Goal: Information Seeking & Learning: Learn about a topic

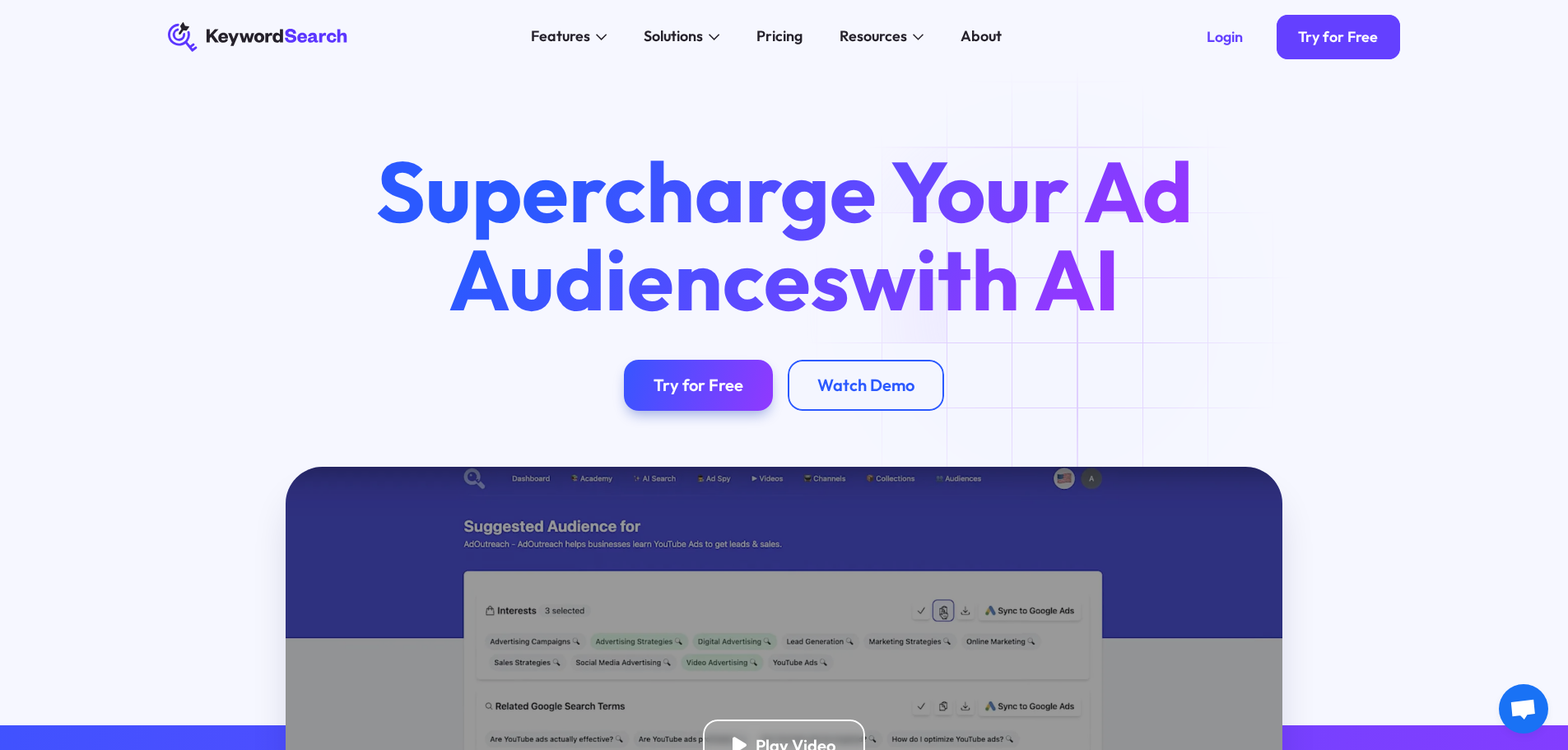
click at [793, 52] on div "Features AI Audience Builder Supercharge your Google and YouTube ad audiences K…" at bounding box center [766, 37] width 807 height 74
click at [779, 38] on div "Pricing" at bounding box center [779, 36] width 46 height 22
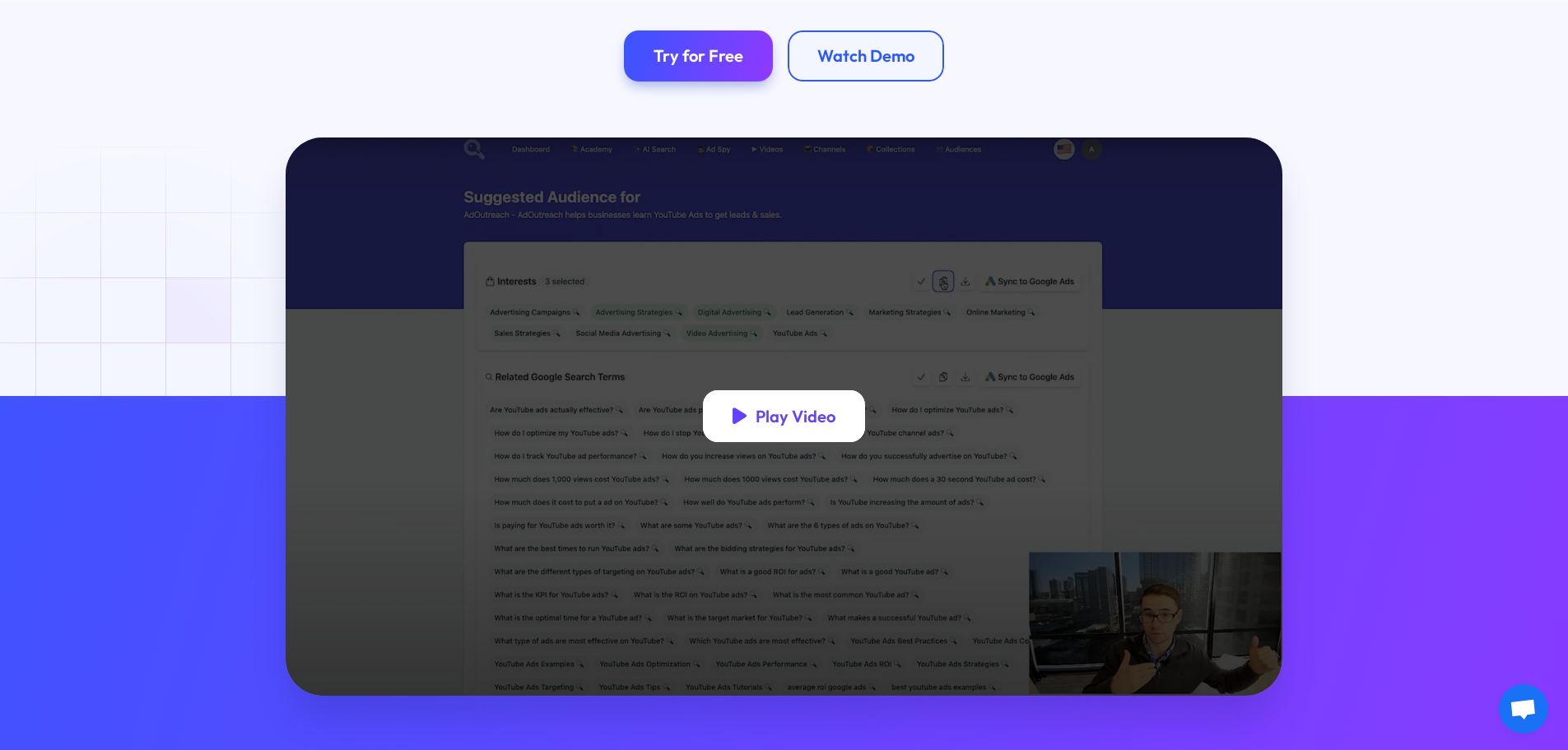
click at [794, 431] on div "Play Video" at bounding box center [784, 416] width 163 height 52
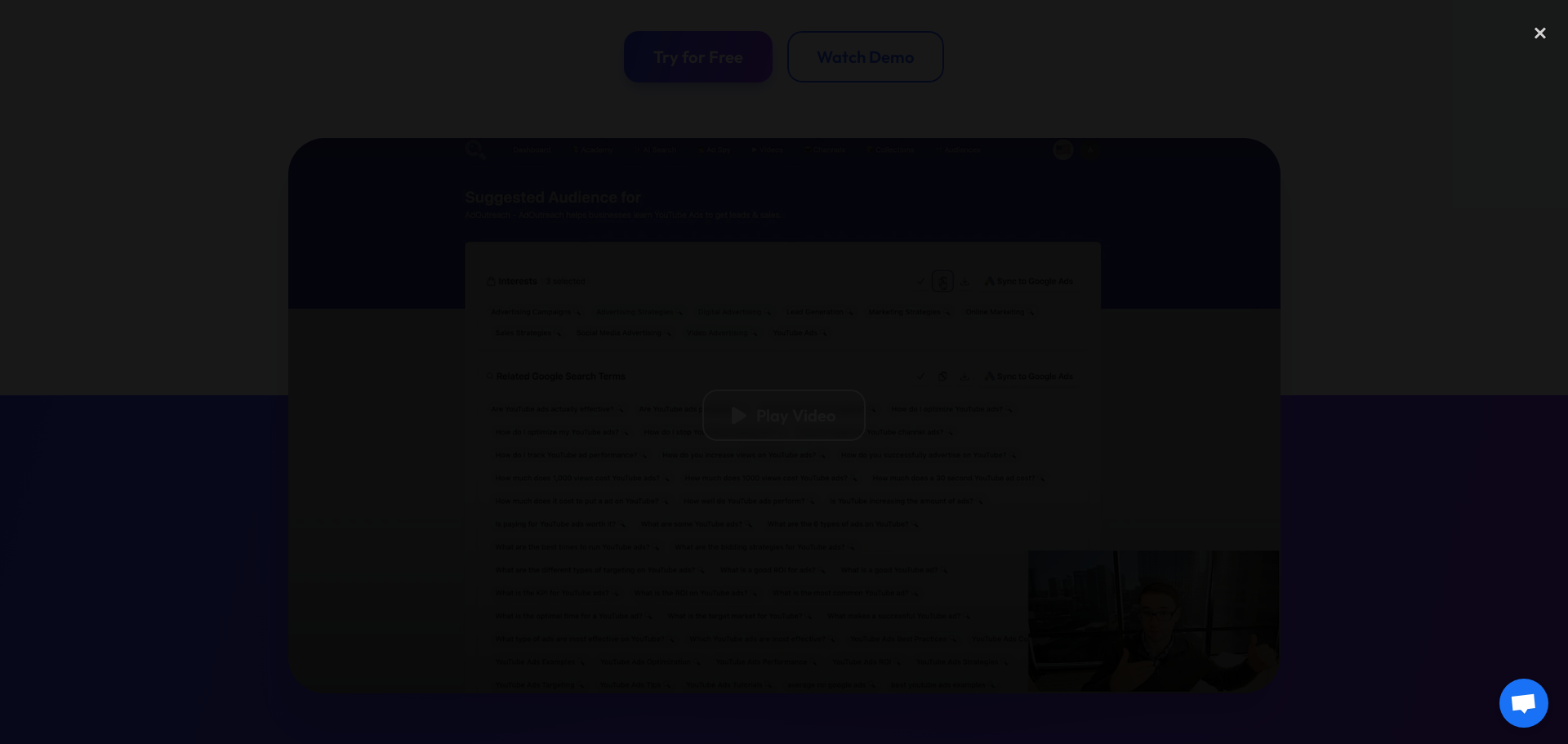
drag, startPoint x: 1383, startPoint y: 217, endPoint x: 1398, endPoint y: 189, distance: 31.8
click at [1385, 214] on div at bounding box center [784, 372] width 1568 height 715
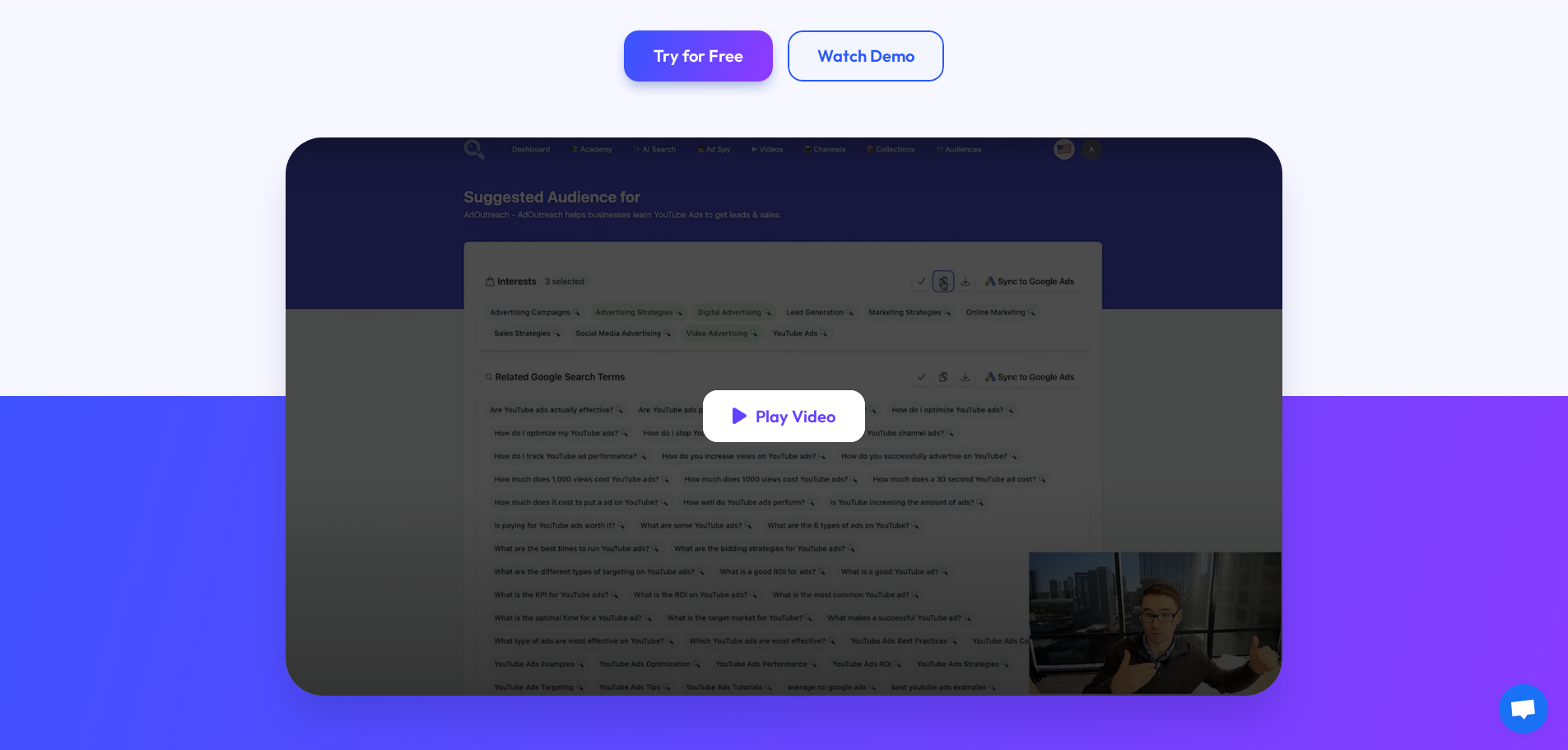
click at [784, 413] on div "Play Video" at bounding box center [795, 415] width 80 height 21
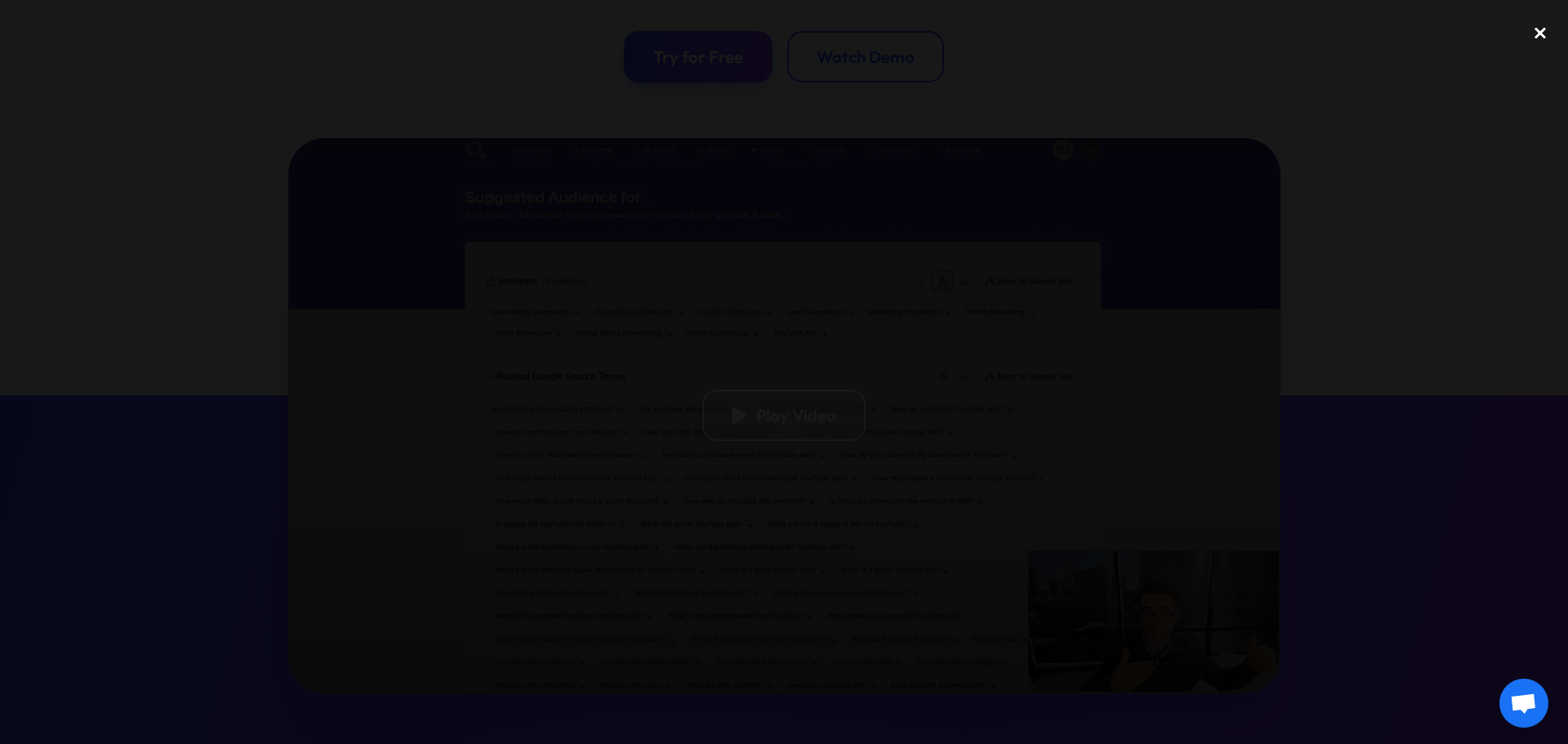
click at [1541, 24] on div "close lightbox" at bounding box center [1540, 33] width 55 height 36
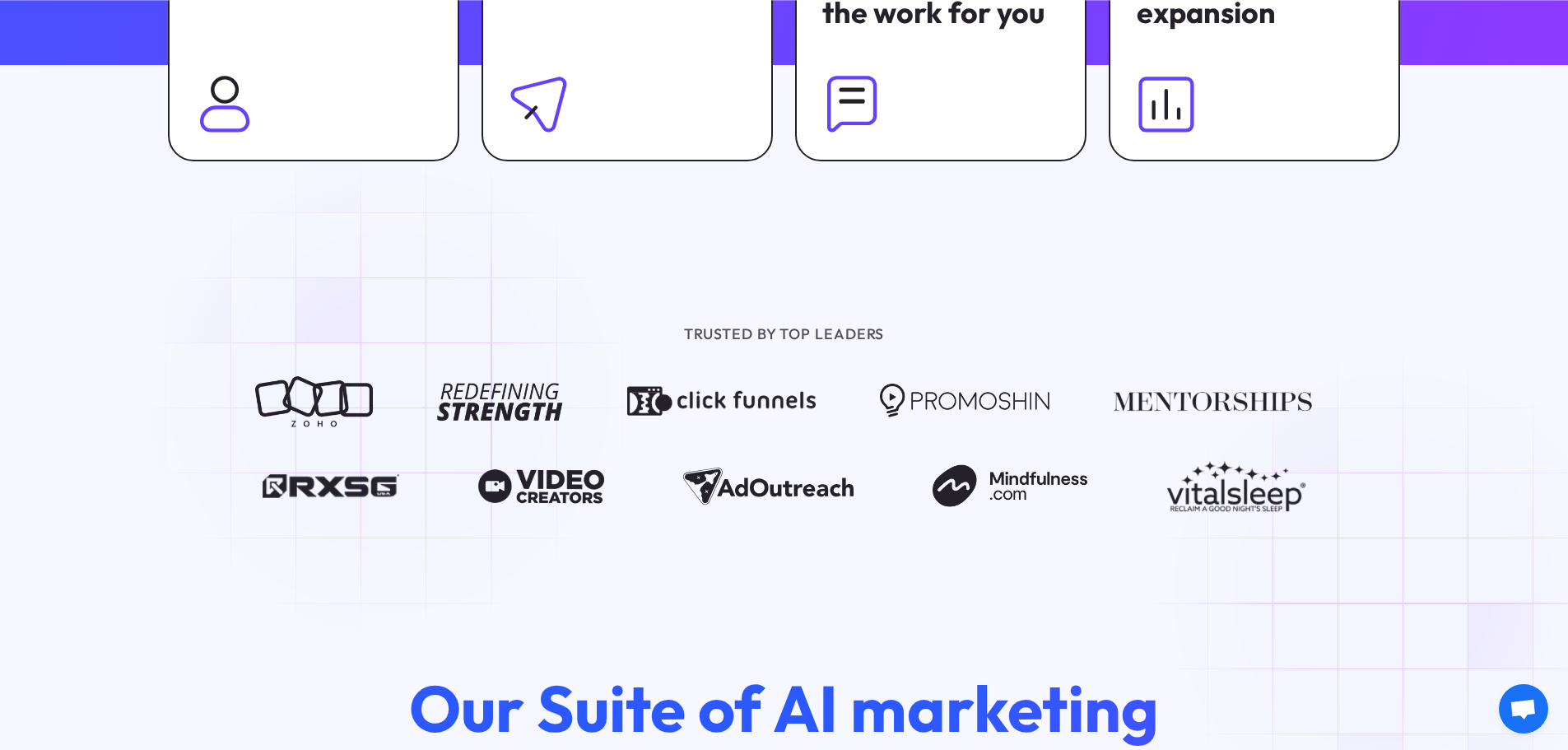
scroll to position [1564, 0]
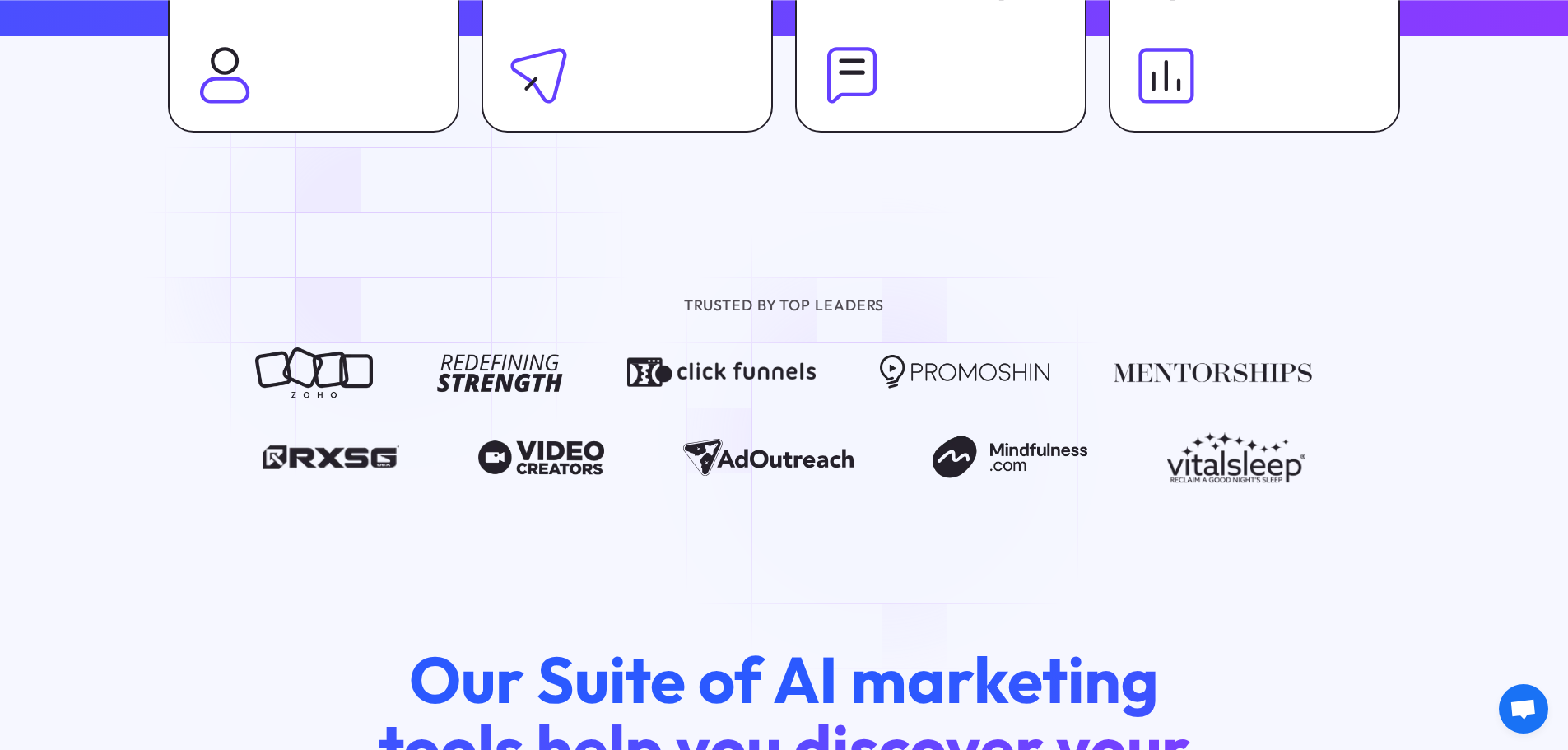
click at [909, 449] on div at bounding box center [784, 414] width 1070 height 136
click at [977, 471] on img at bounding box center [1010, 458] width 154 height 52
click at [1220, 458] on img at bounding box center [1237, 458] width 138 height 52
click at [711, 467] on img at bounding box center [767, 458] width 170 height 52
click at [430, 477] on div at bounding box center [784, 414] width 1070 height 136
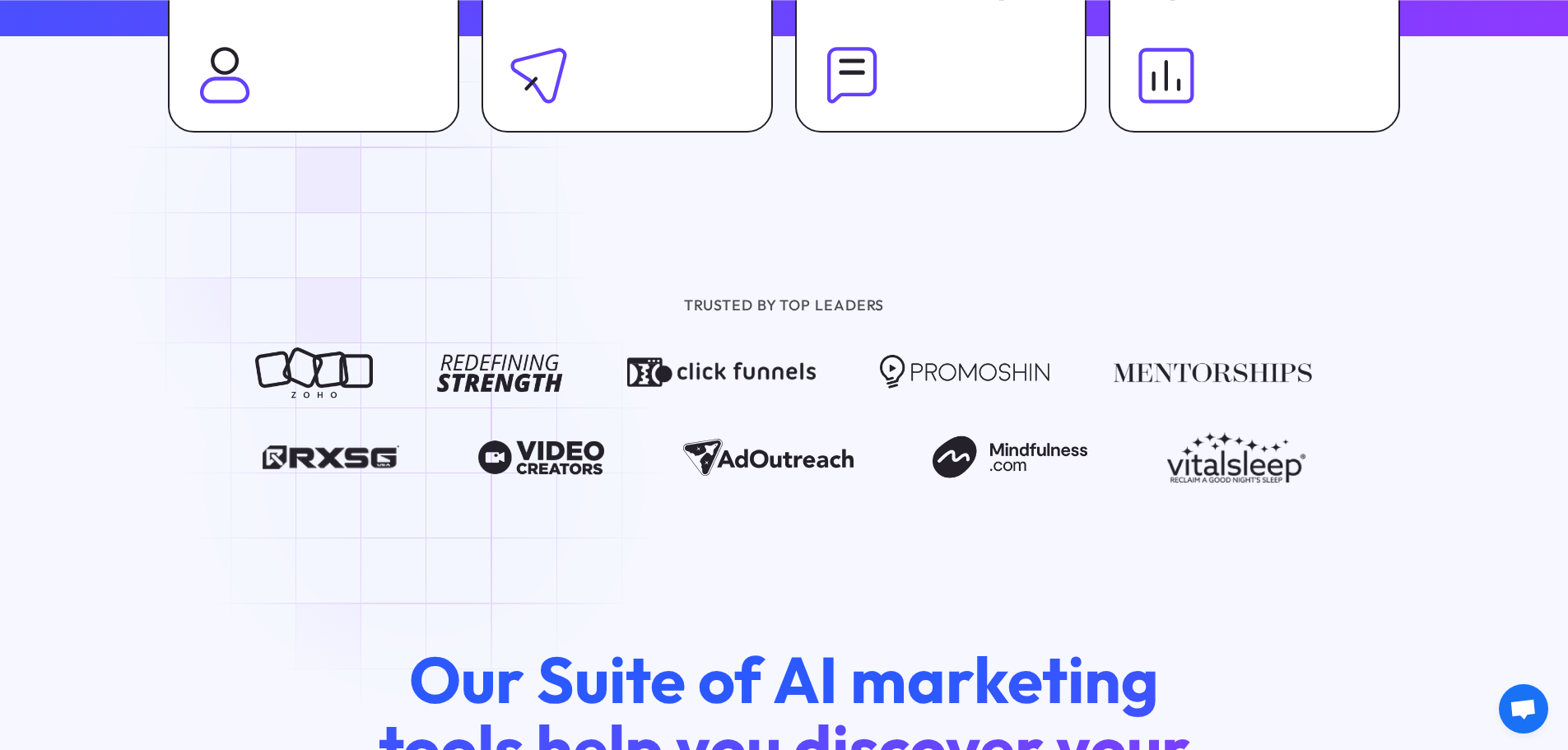
click at [339, 465] on img at bounding box center [331, 458] width 136 height 52
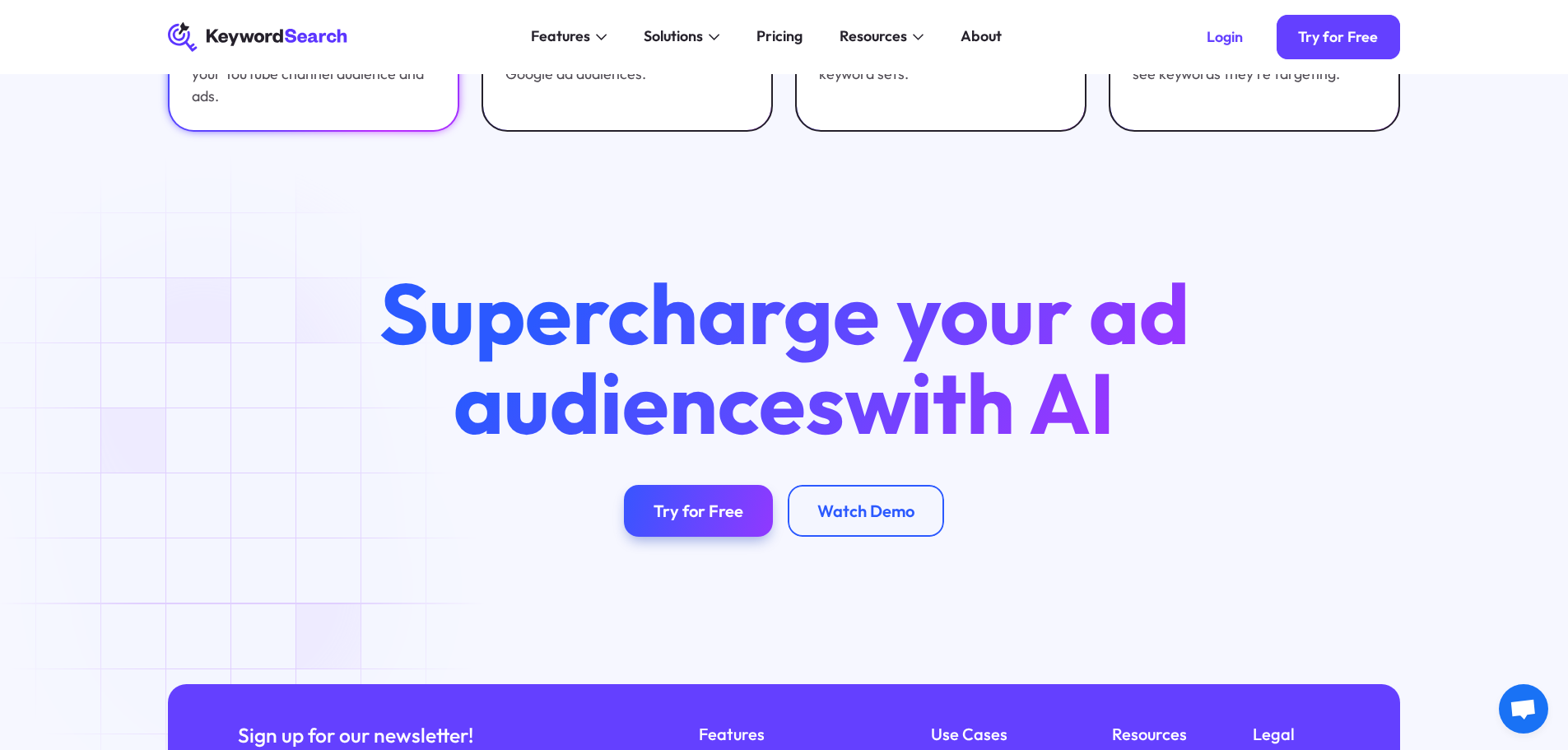
scroll to position [5842, 0]
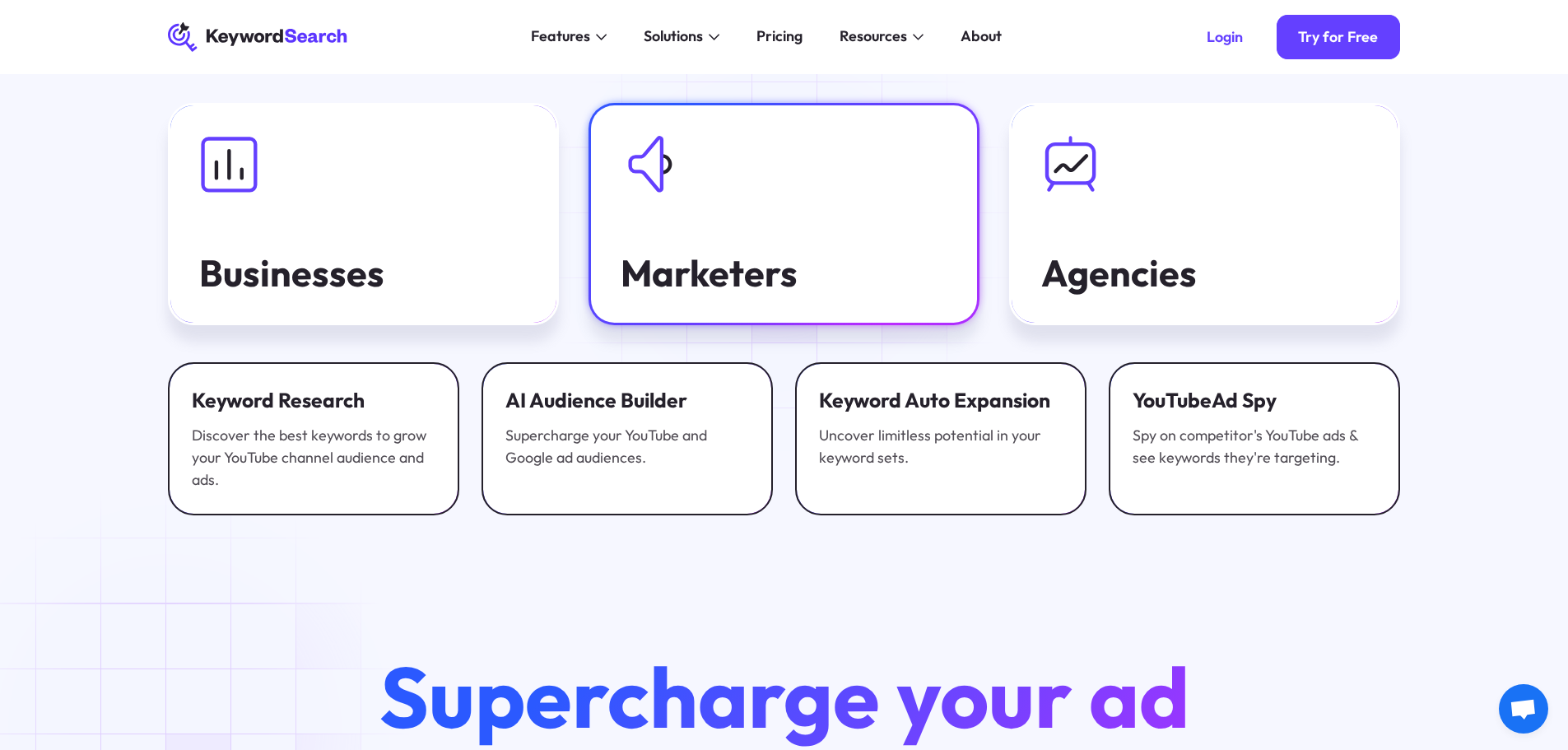
click at [784, 253] on div "Marketers" at bounding box center [784, 273] width 328 height 40
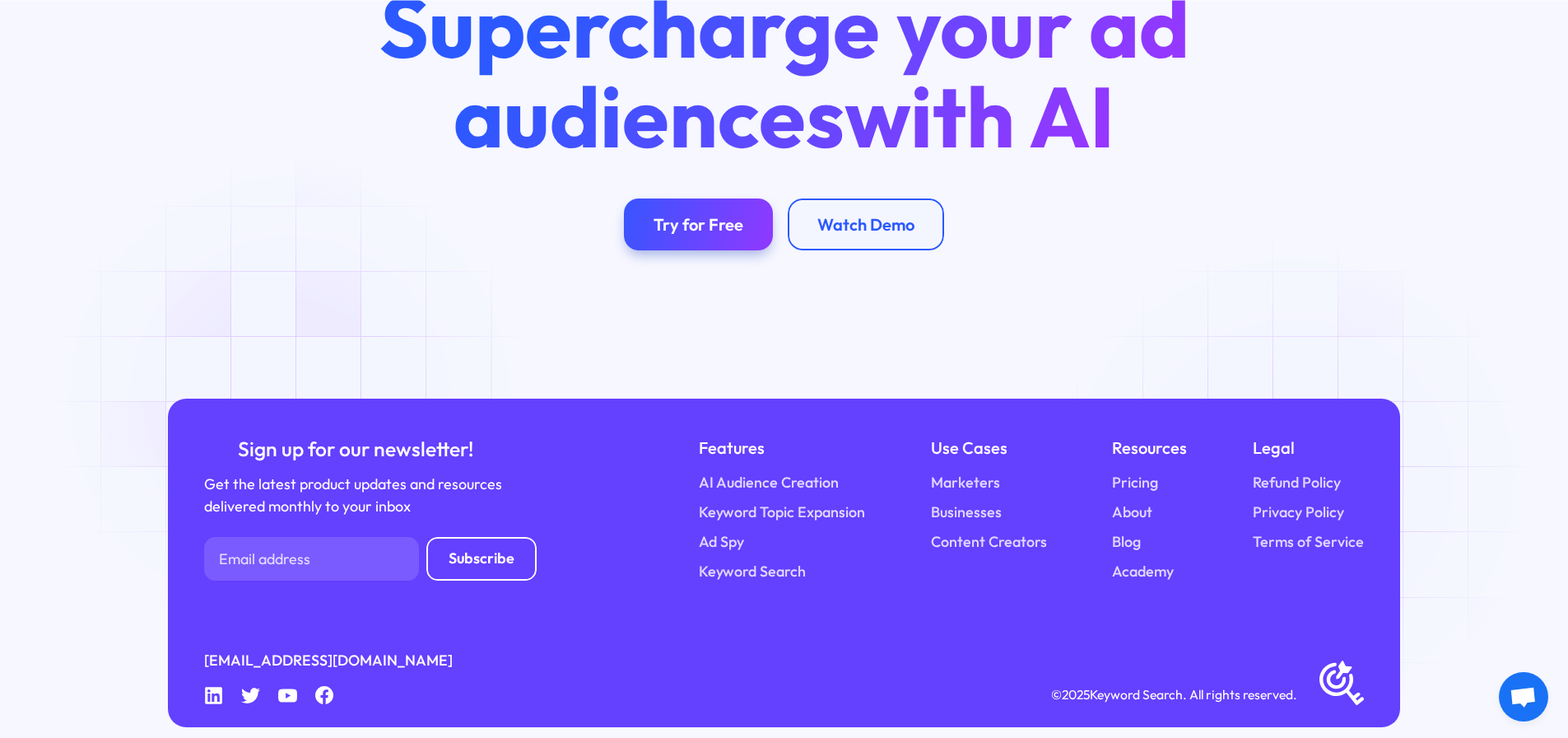
scroll to position [4487, 0]
